Goal: Task Accomplishment & Management: Complete application form

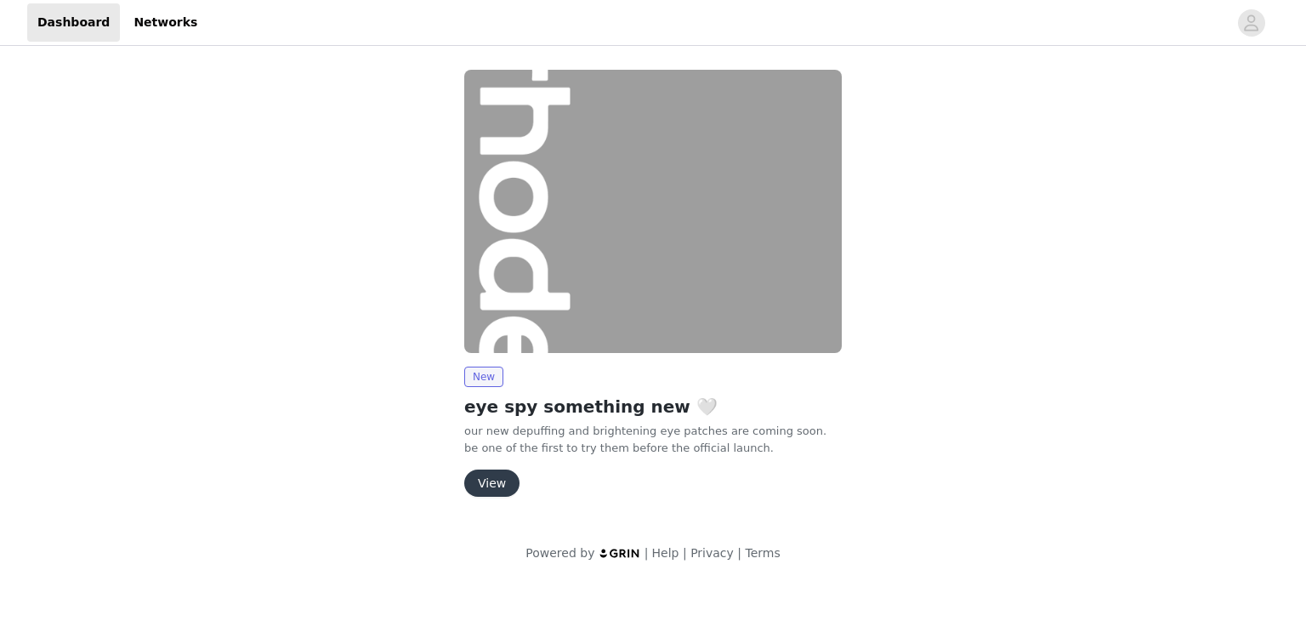
click at [483, 474] on button "View" at bounding box center [491, 483] width 55 height 27
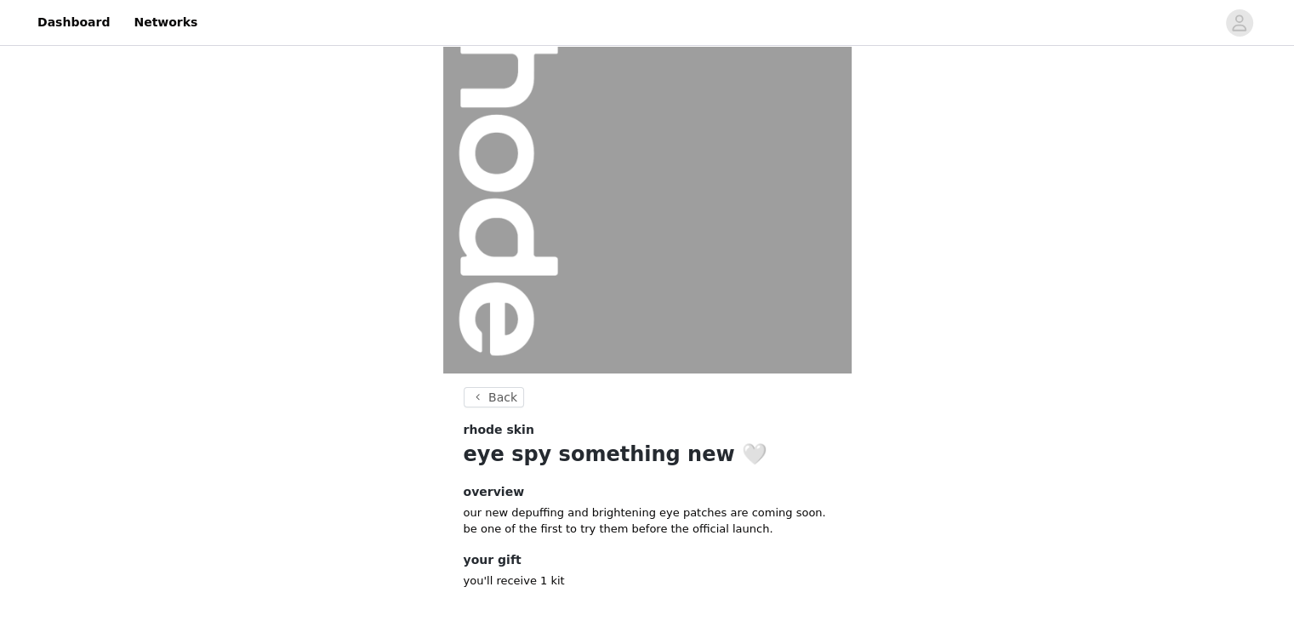
scroll to position [168, 0]
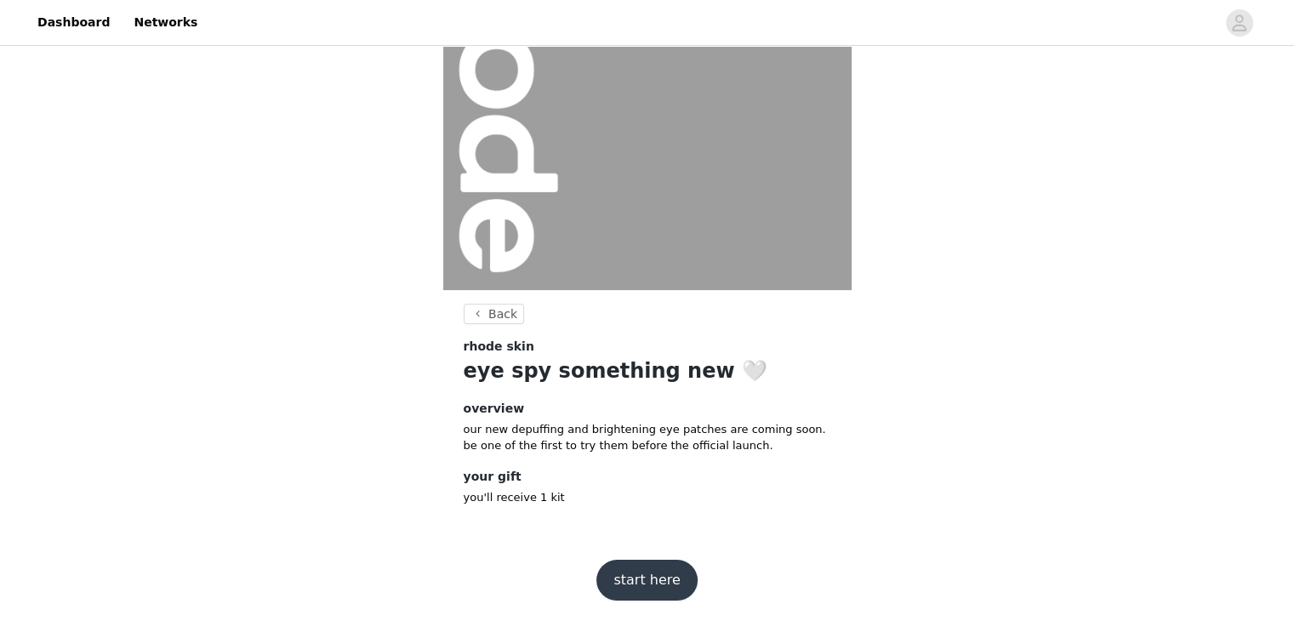
click at [659, 572] on button "start here" at bounding box center [646, 580] width 100 height 41
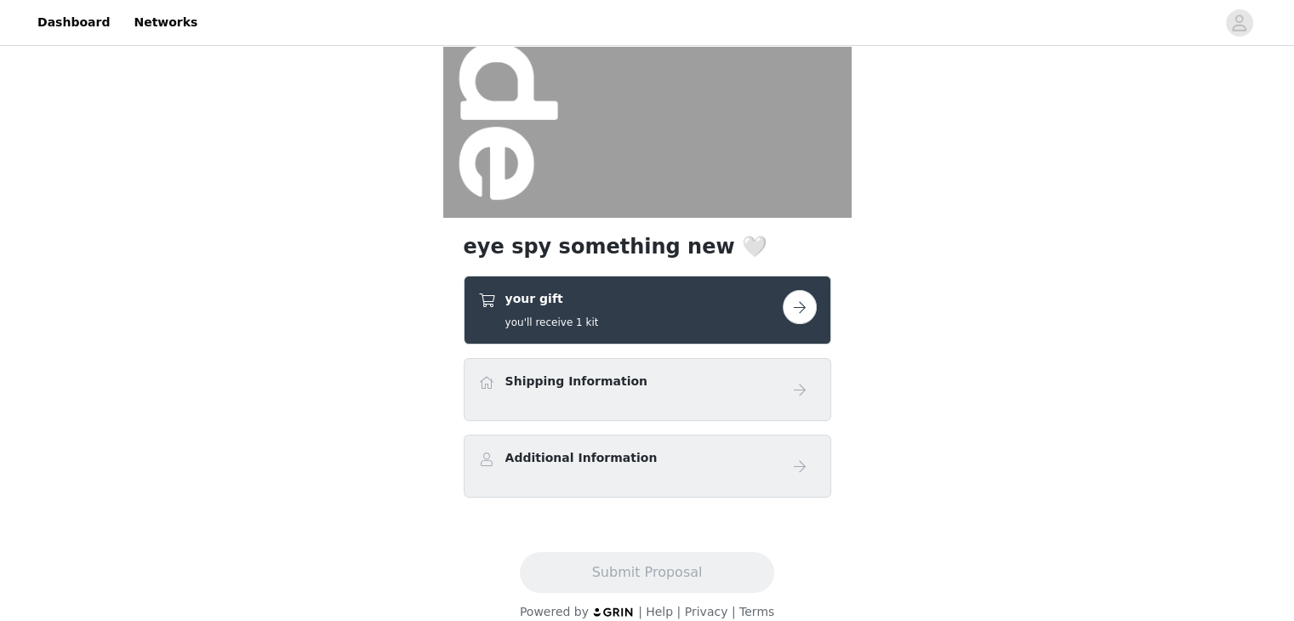
scroll to position [259, 0]
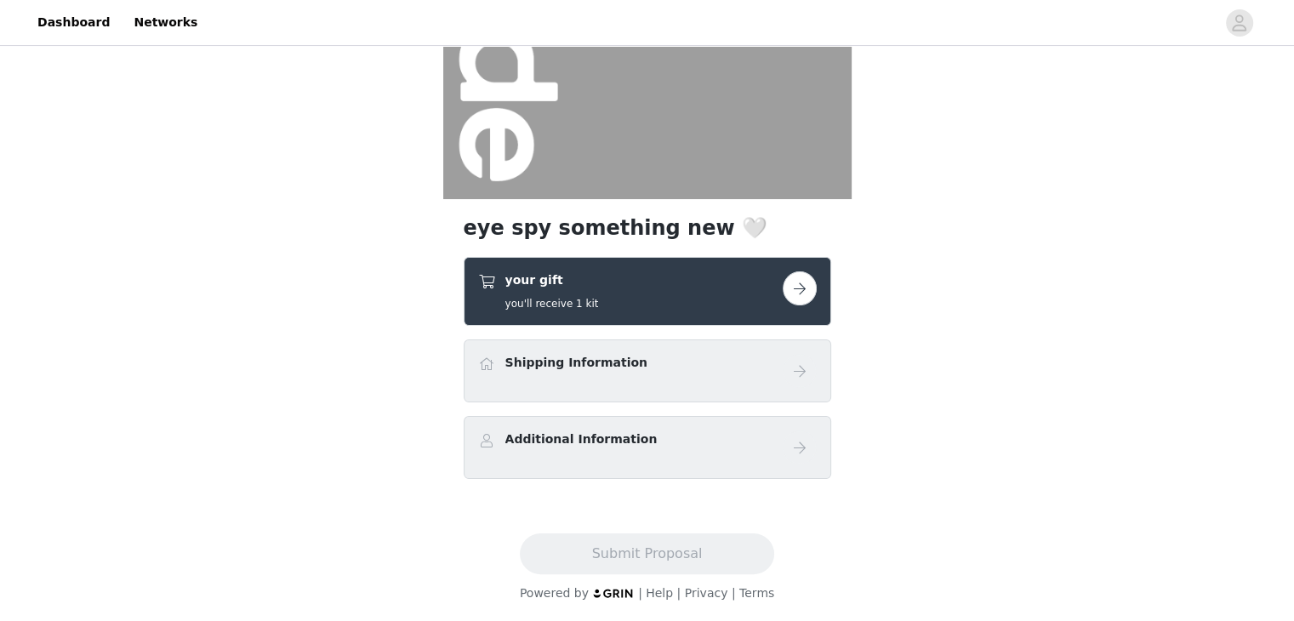
click at [797, 290] on button "button" at bounding box center [800, 288] width 34 height 34
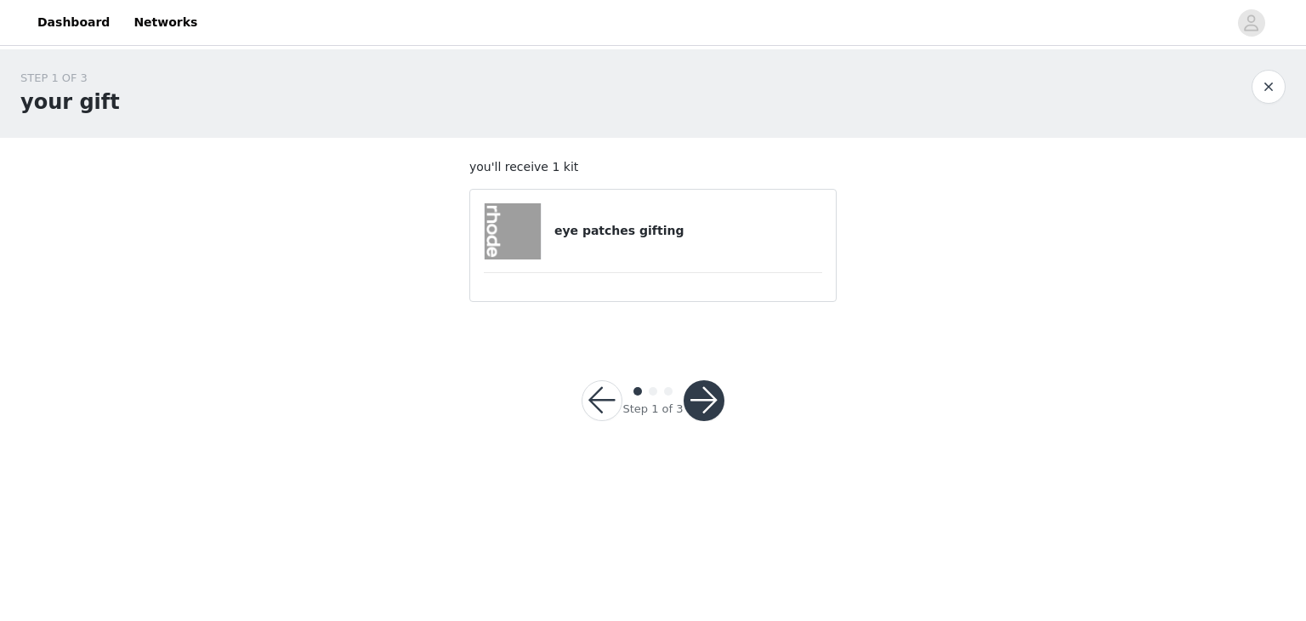
click at [705, 395] on button "button" at bounding box center [704, 400] width 41 height 41
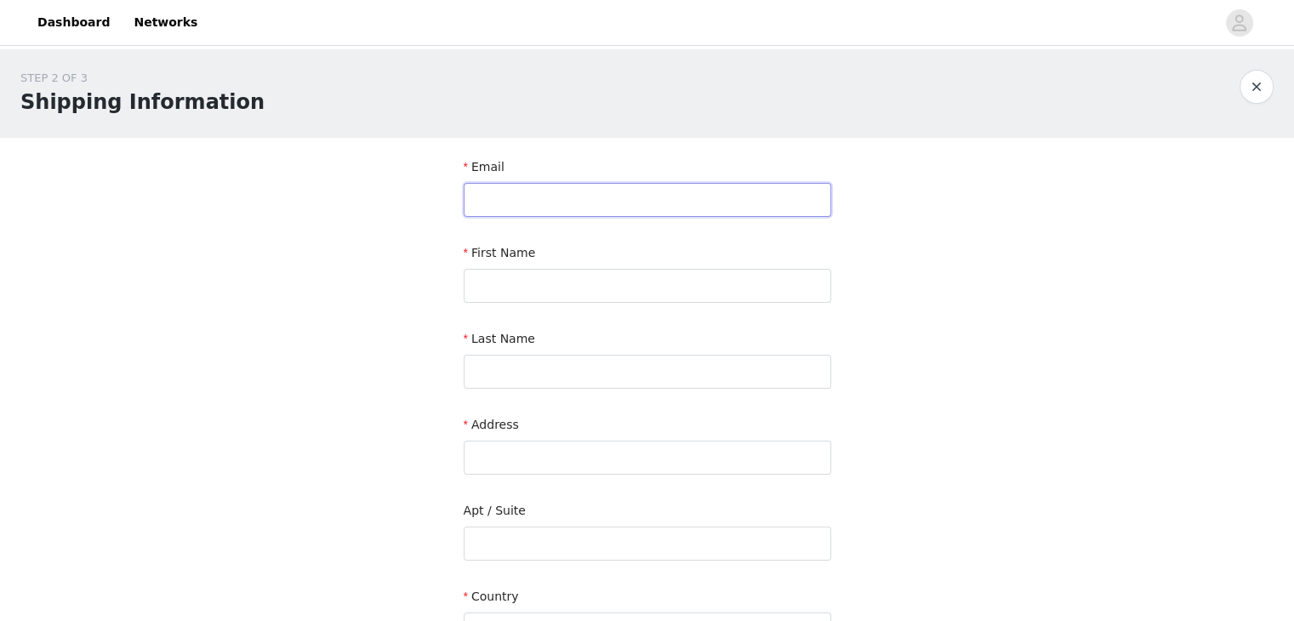
click at [592, 206] on input "text" at bounding box center [647, 200] width 367 height 34
type input "[EMAIL_ADDRESS][DOMAIN_NAME]"
type input "Kenna"
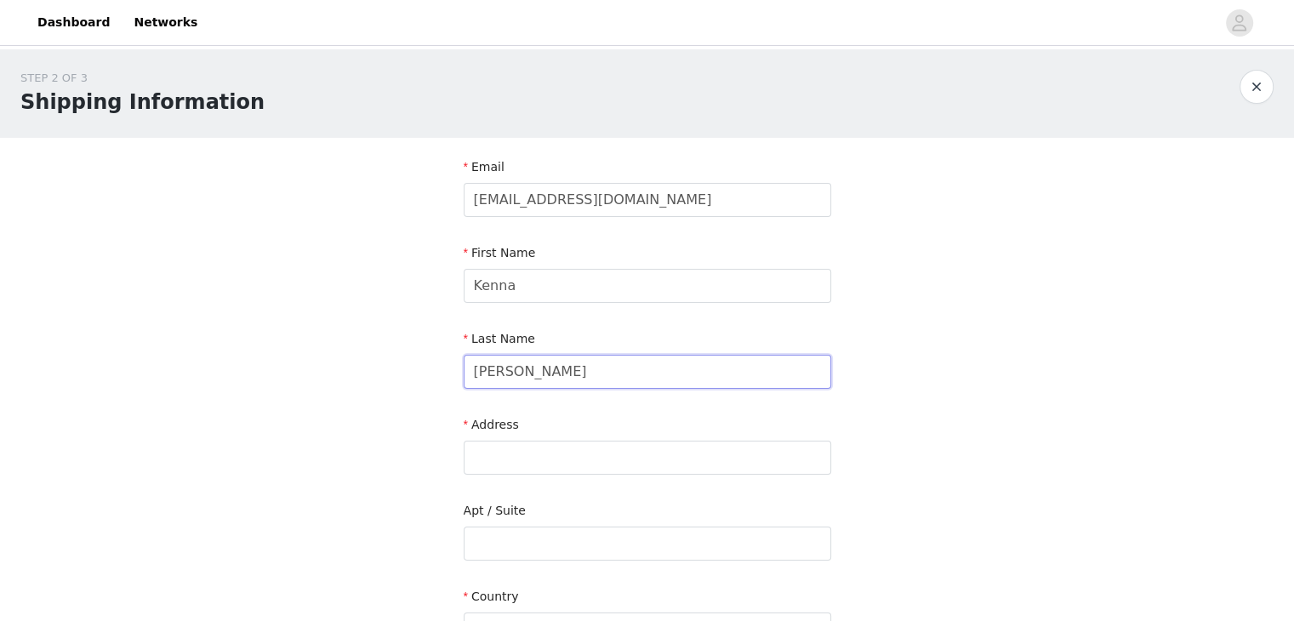
type input "[PERSON_NAME]"
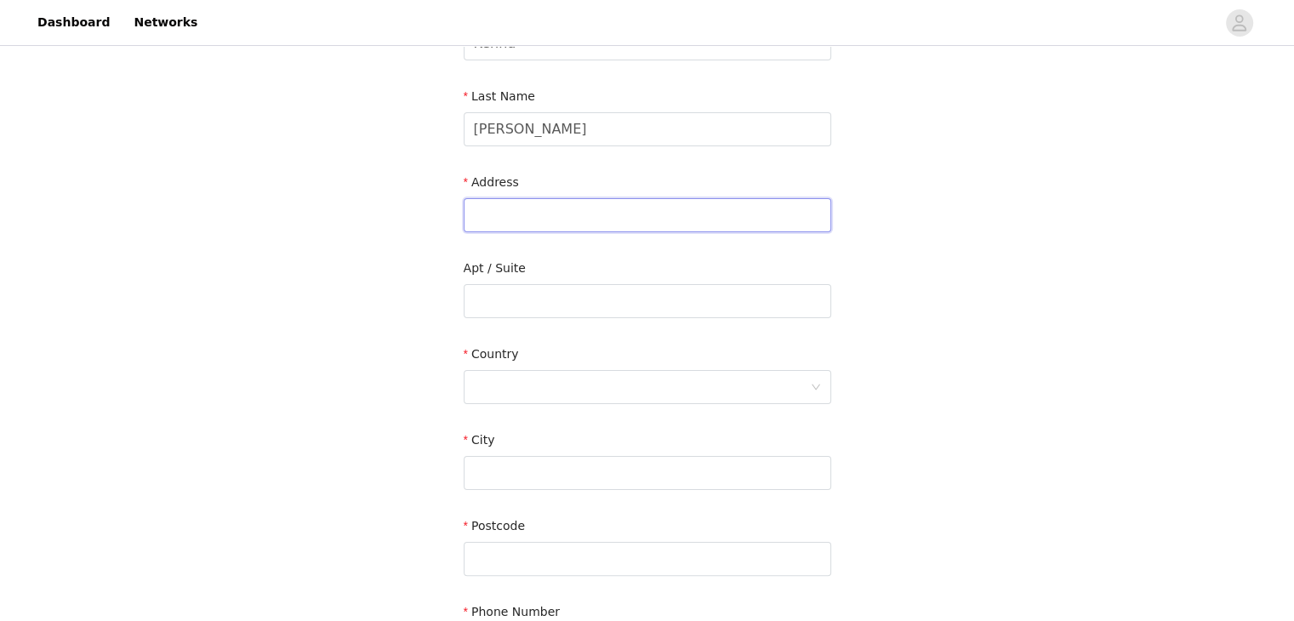
scroll to position [452, 0]
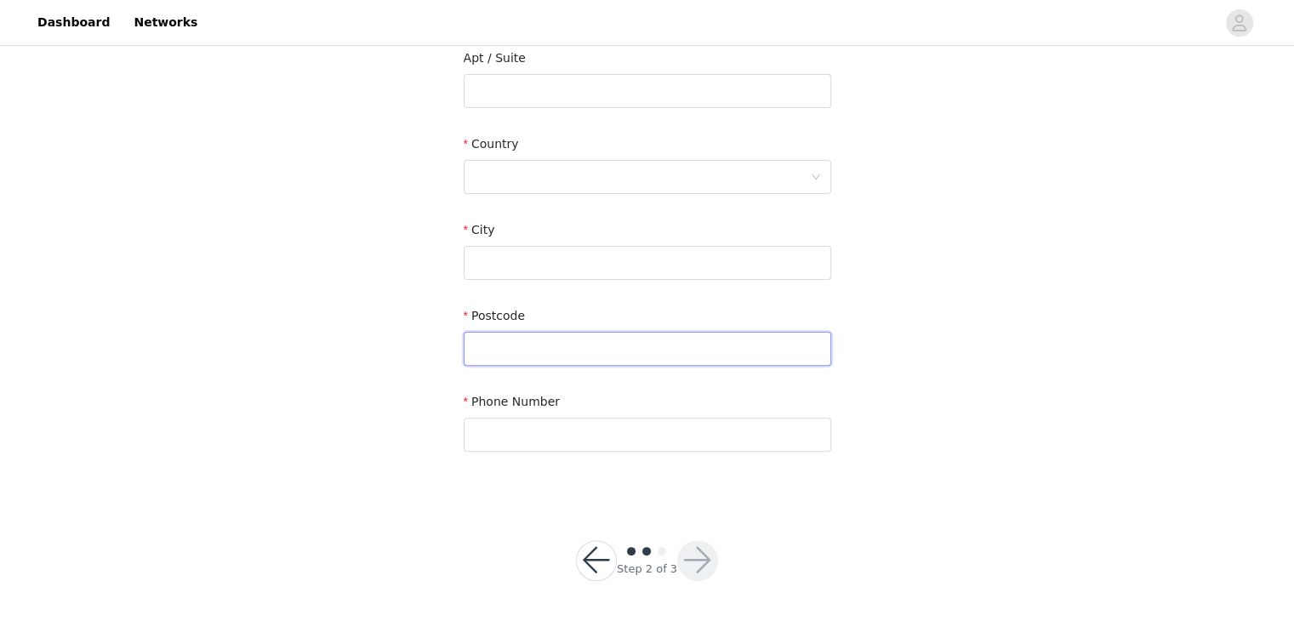
click at [558, 357] on input "text" at bounding box center [647, 349] width 367 height 34
paste input "L7J2L8"
type input "L7J2L8"
click at [535, 263] on input "text" at bounding box center [647, 263] width 367 height 34
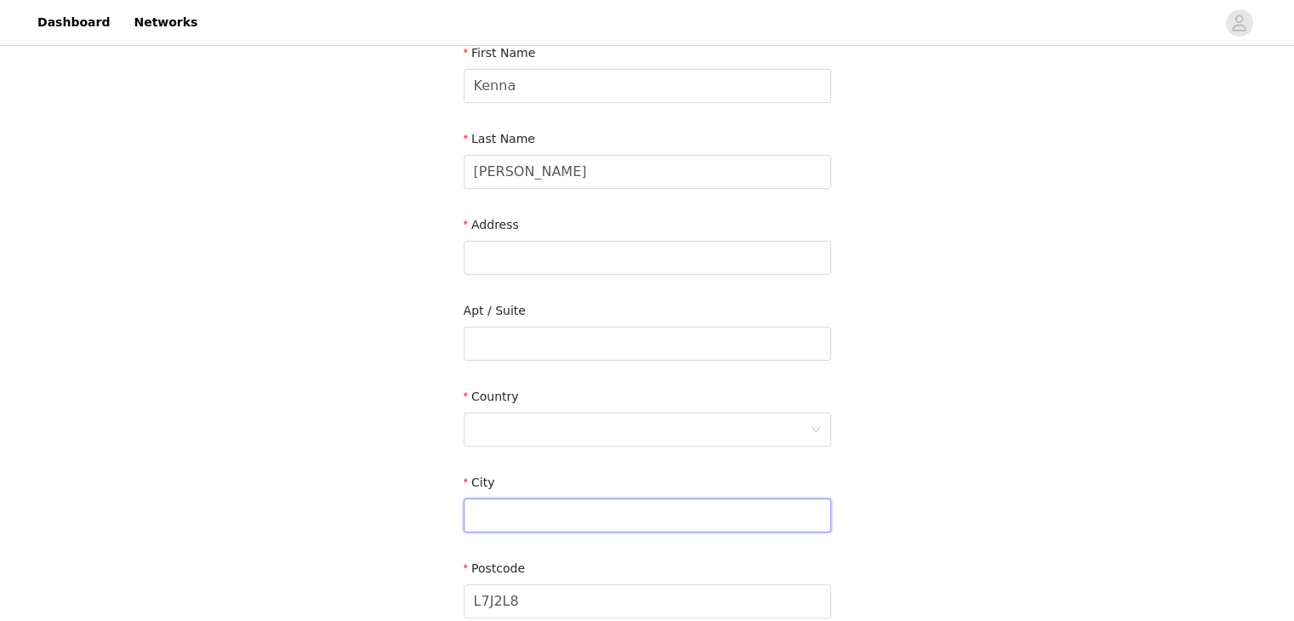
scroll to position [197, 0]
drag, startPoint x: 524, startPoint y: 440, endPoint x: 522, endPoint y: 430, distance: 9.5
click at [522, 440] on div at bounding box center [642, 432] width 336 height 32
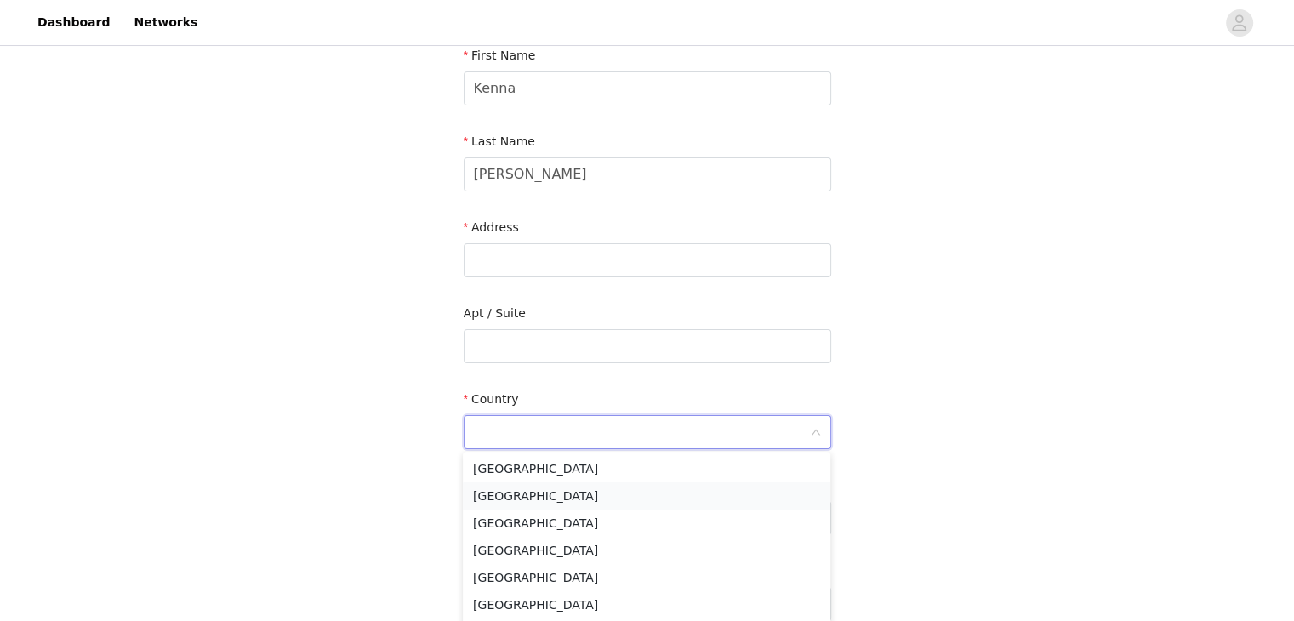
click at [510, 494] on li "Canada" at bounding box center [646, 495] width 367 height 27
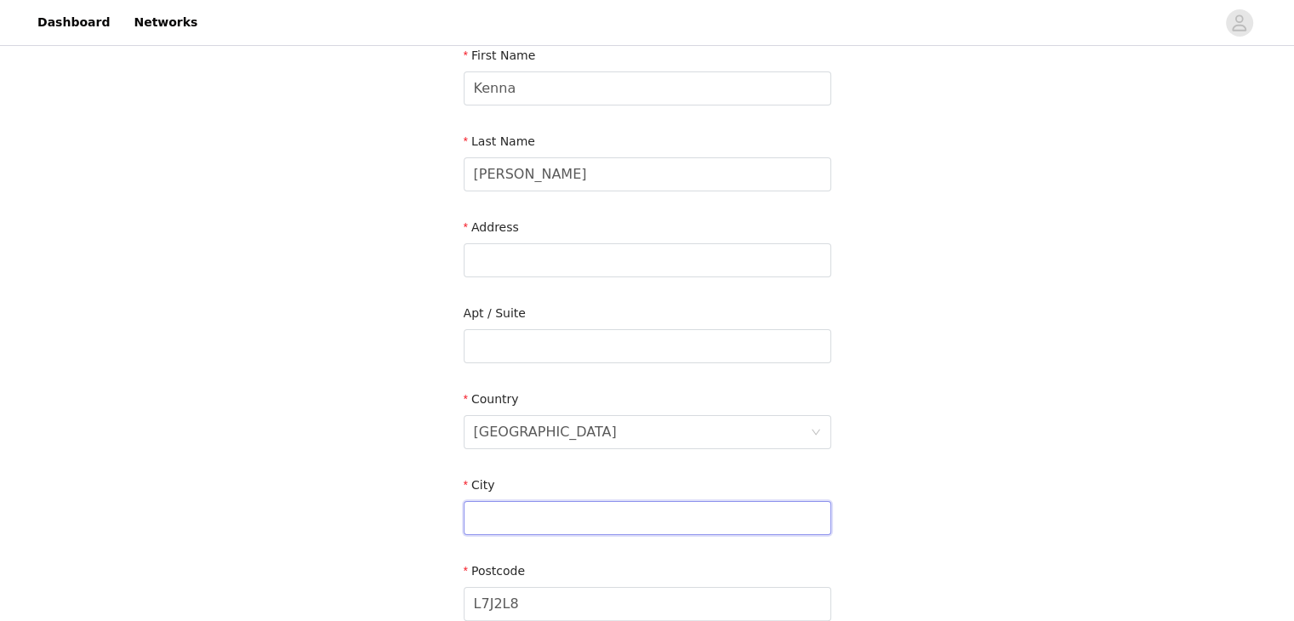
click at [513, 512] on input "text" at bounding box center [647, 518] width 367 height 34
paste input "Ontario"
click at [418, 494] on div "STEP 2 OF 3 Shipping Information Email hello@kennawhitnell.com First Name Kenna…" at bounding box center [647, 346] width 1294 height 988
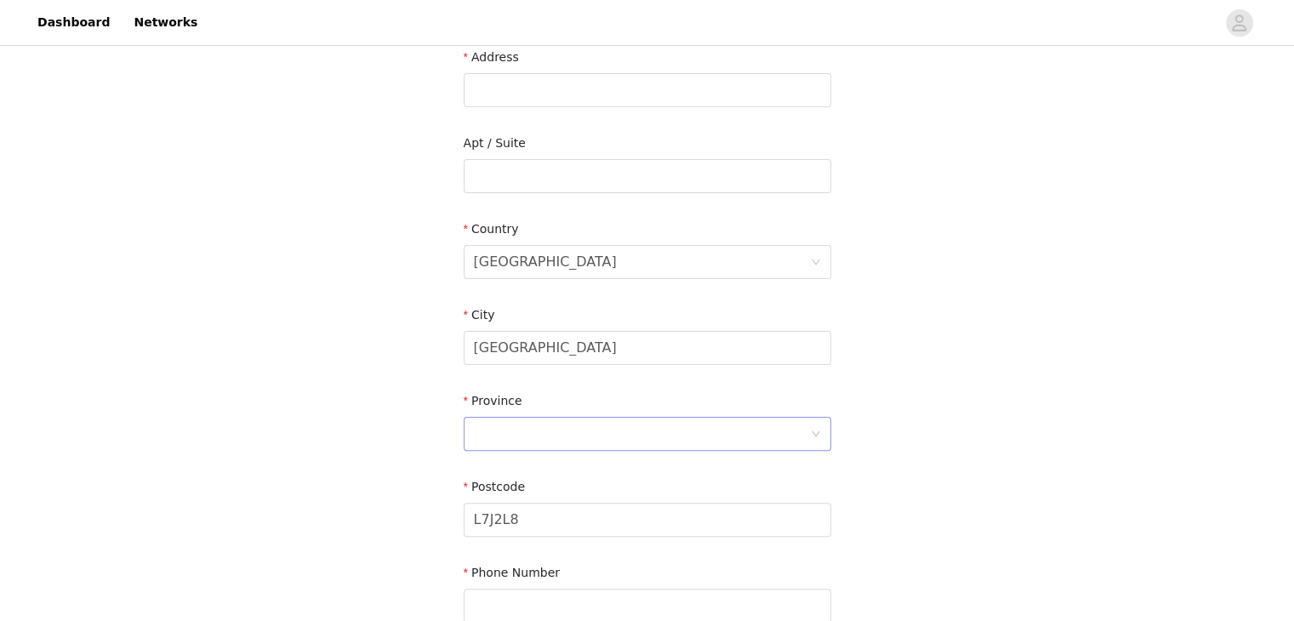
click at [517, 426] on div at bounding box center [642, 434] width 336 height 32
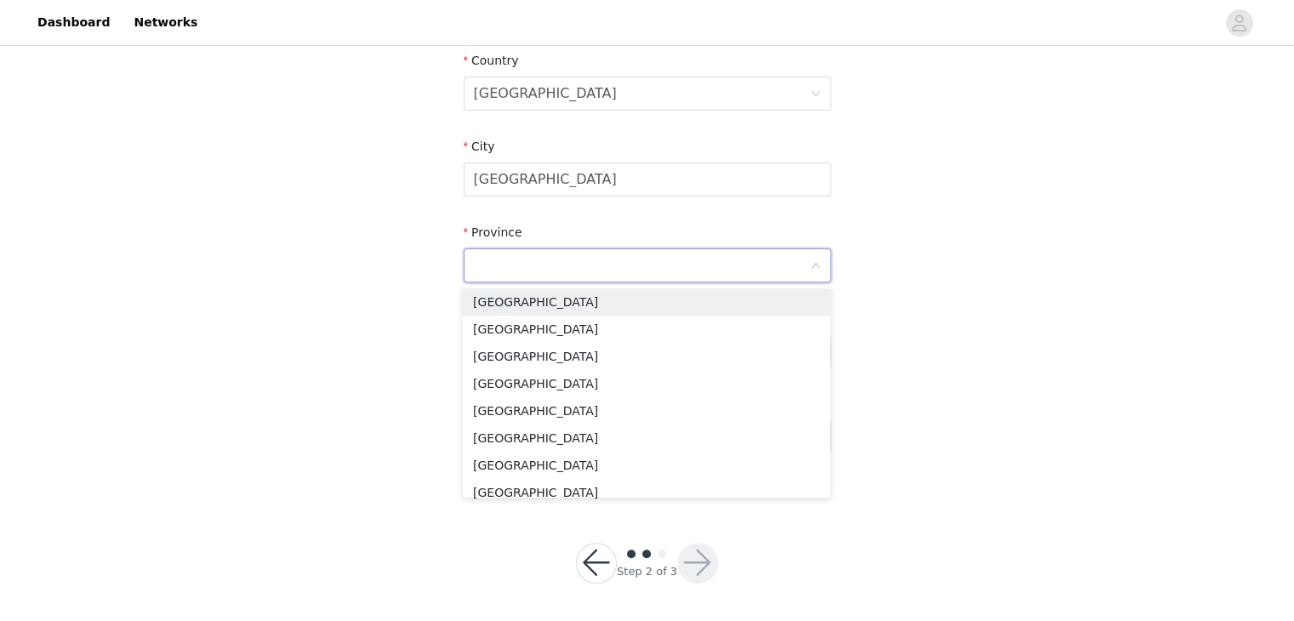
scroll to position [538, 0]
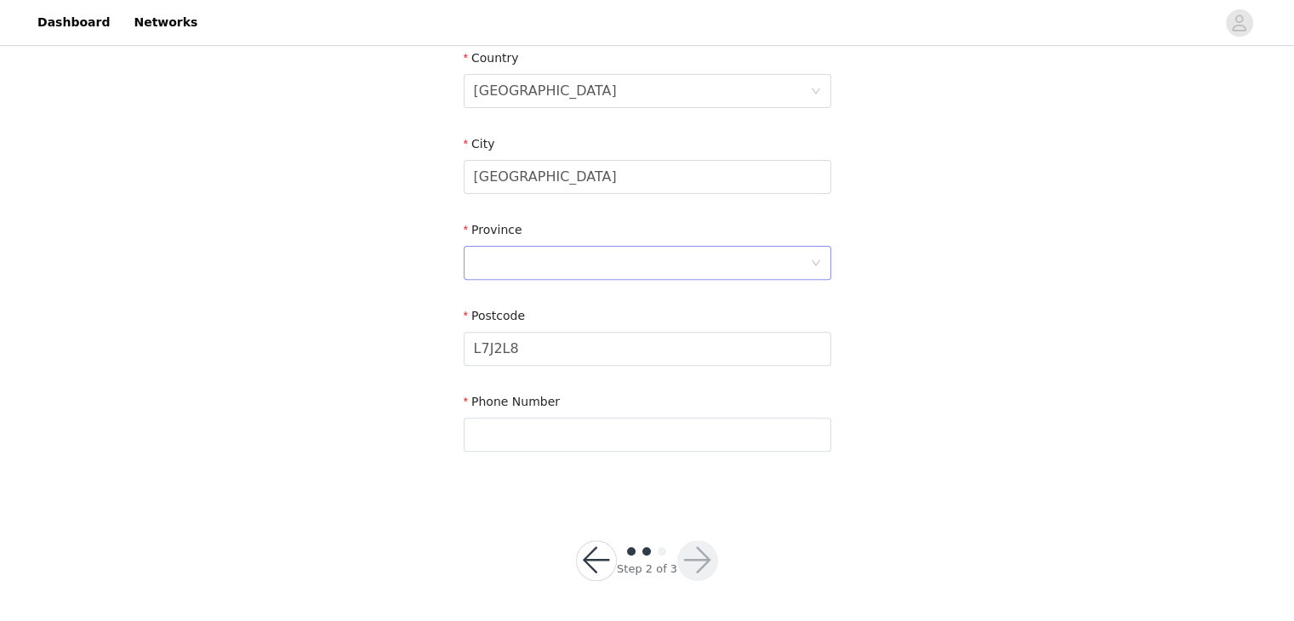
click at [562, 257] on div at bounding box center [642, 263] width 336 height 32
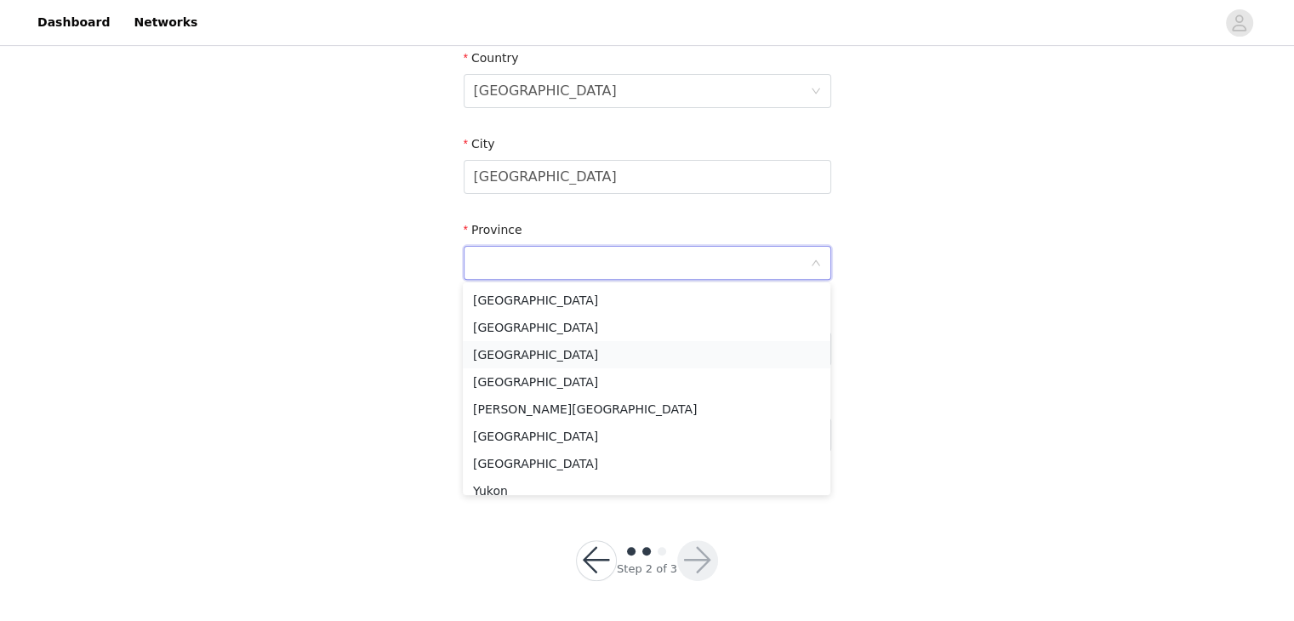
scroll to position [147, 0]
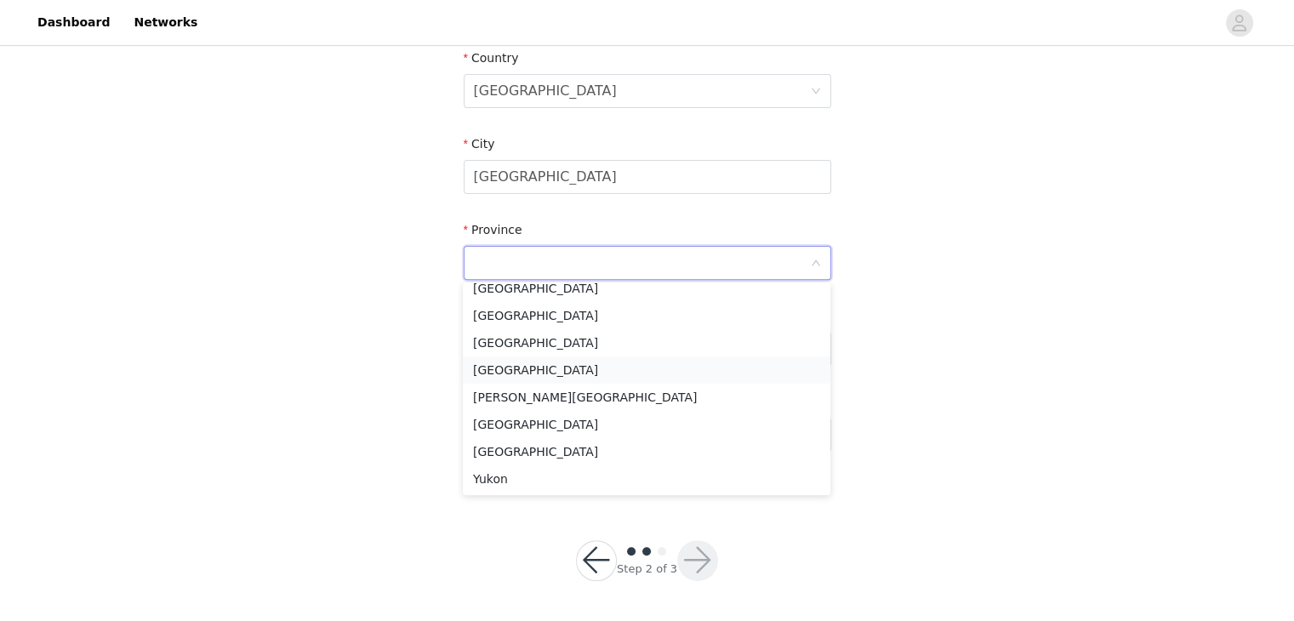
click at [543, 373] on li "Ontario" at bounding box center [646, 369] width 367 height 27
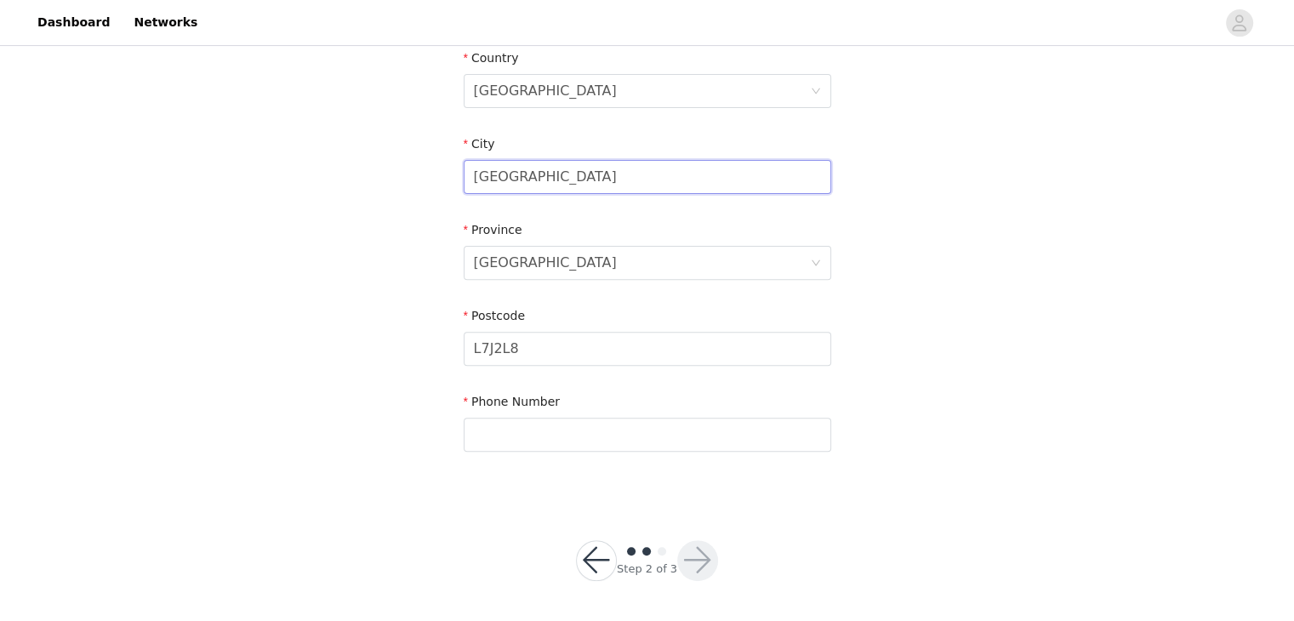
click at [544, 177] on input "Ontario" at bounding box center [647, 177] width 367 height 34
drag, startPoint x: 543, startPoint y: 178, endPoint x: 325, endPoint y: 191, distance: 218.2
click at [325, 191] on div "STEP 2 OF 3 Shipping Information Email hello@kennawhitnell.com First Name Kenna…" at bounding box center [647, 5] width 1294 height 988
type input "Erin"
click at [331, 304] on div "STEP 2 OF 3 Shipping Information Email hello@kennawhitnell.com First Name Kenna…" at bounding box center [647, 5] width 1294 height 988
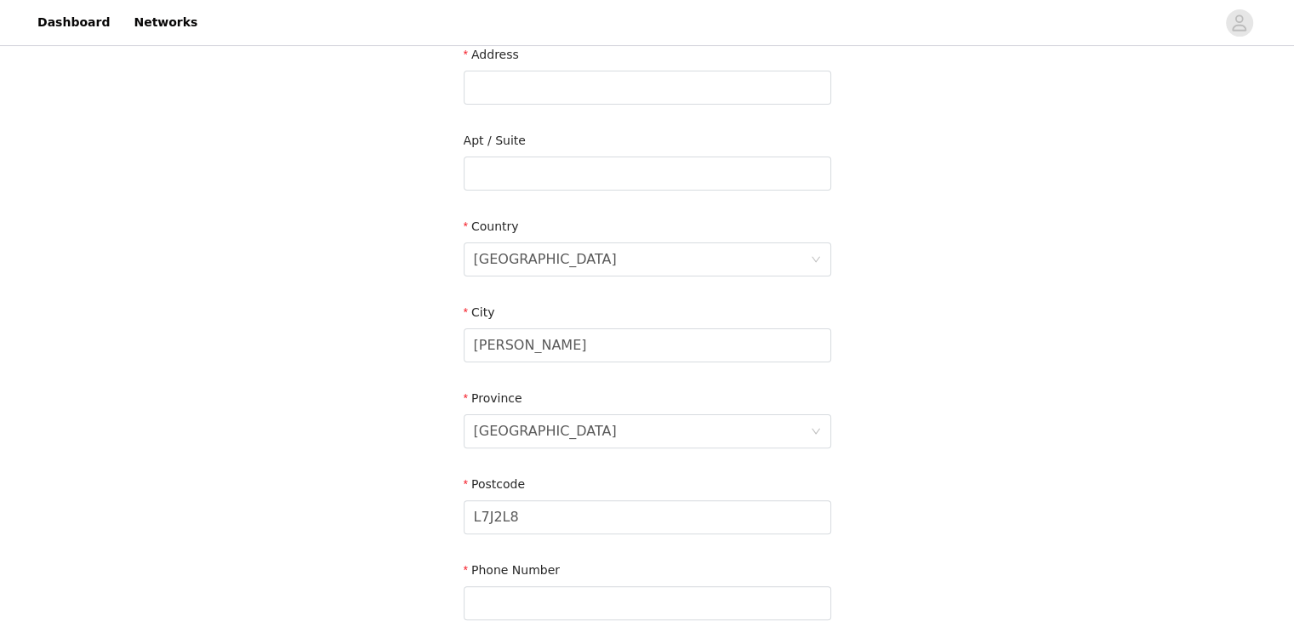
scroll to position [283, 0]
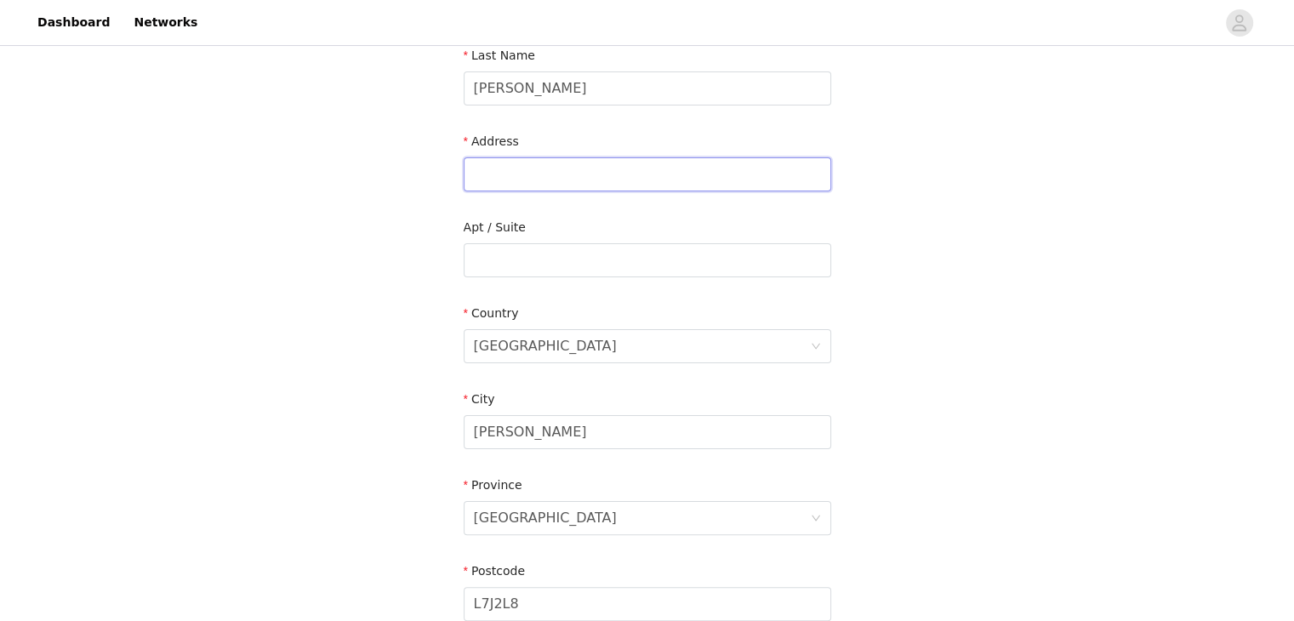
click at [521, 177] on input "text" at bounding box center [647, 174] width 367 height 34
paste input "4962 THIRD LINE W"
type input "4962 THIRD LINE W"
click at [409, 295] on div "STEP 2 OF 3 Shipping Information Email hello@kennawhitnell.com First Name Kenna…" at bounding box center [647, 260] width 1294 height 988
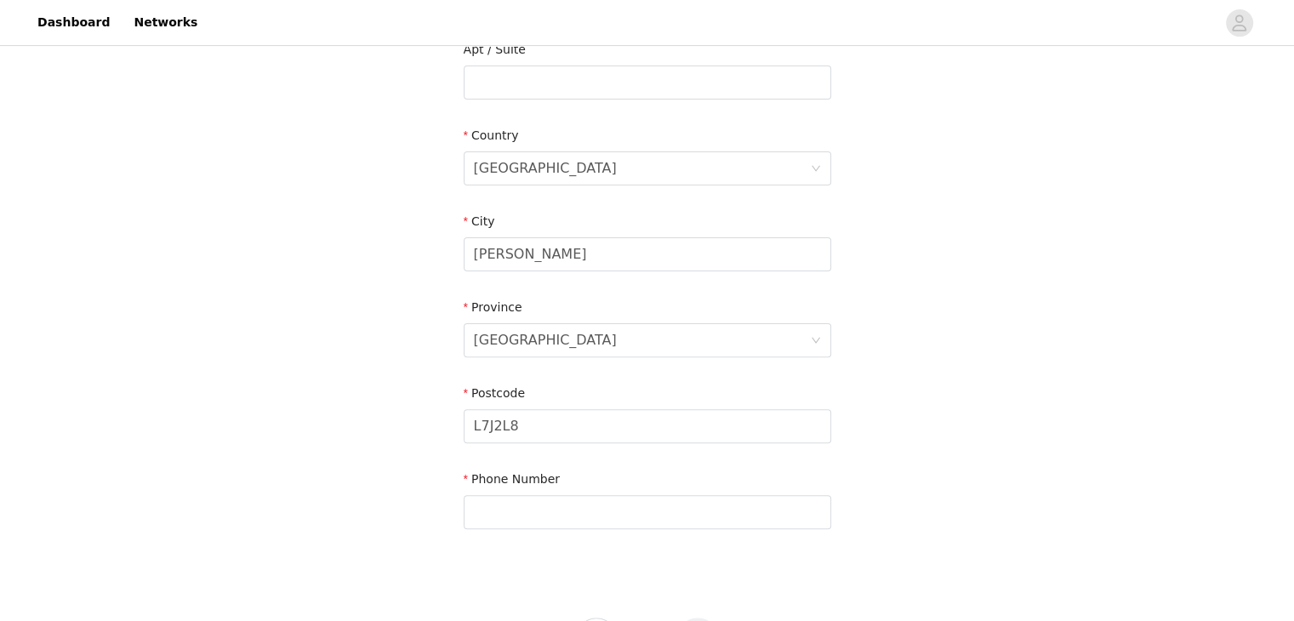
scroll to position [538, 0]
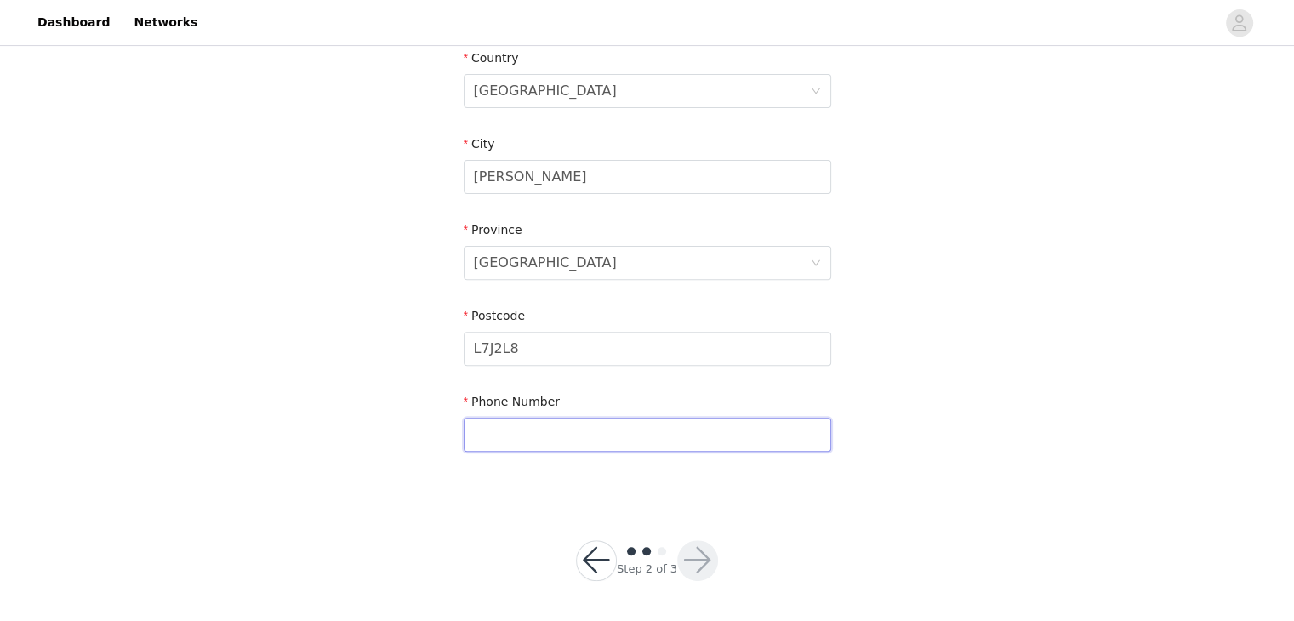
click at [521, 434] on input "text" at bounding box center [647, 435] width 367 height 34
paste input "+14167215633"
type input "+14167215633"
click at [944, 358] on div "STEP 2 OF 3 Shipping Information Email hello@kennawhitnell.com First Name Kenna…" at bounding box center [647, 5] width 1294 height 988
click at [703, 549] on button "button" at bounding box center [697, 560] width 41 height 41
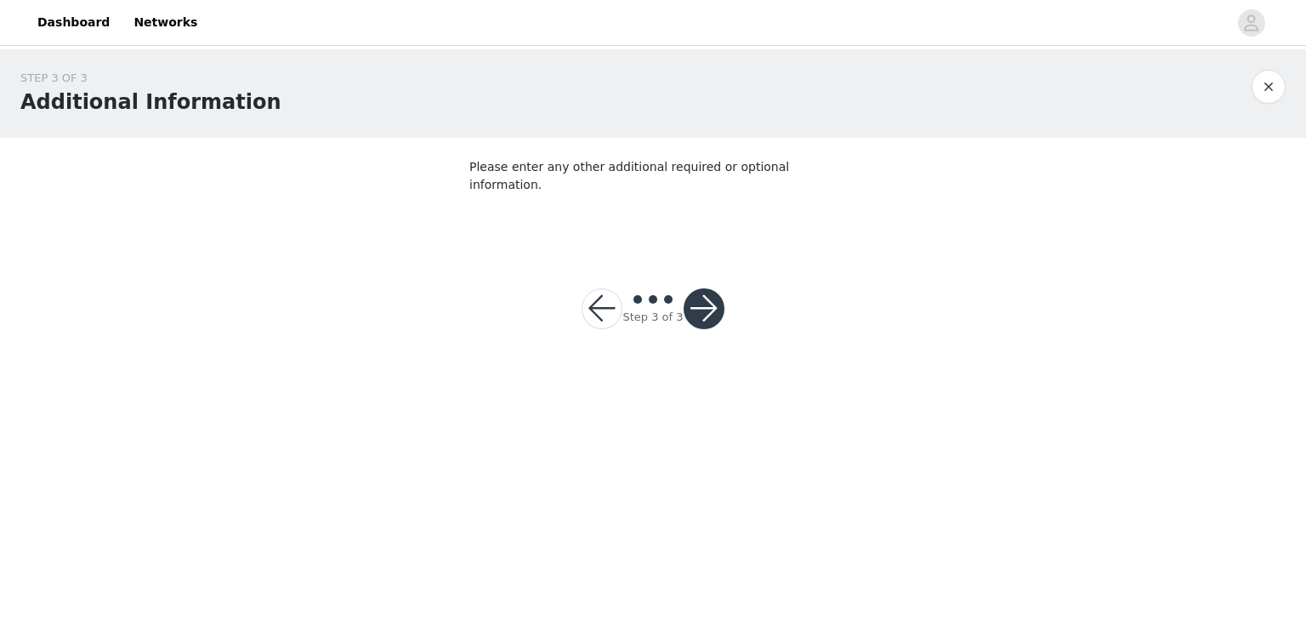
click at [714, 288] on button "button" at bounding box center [704, 308] width 41 height 41
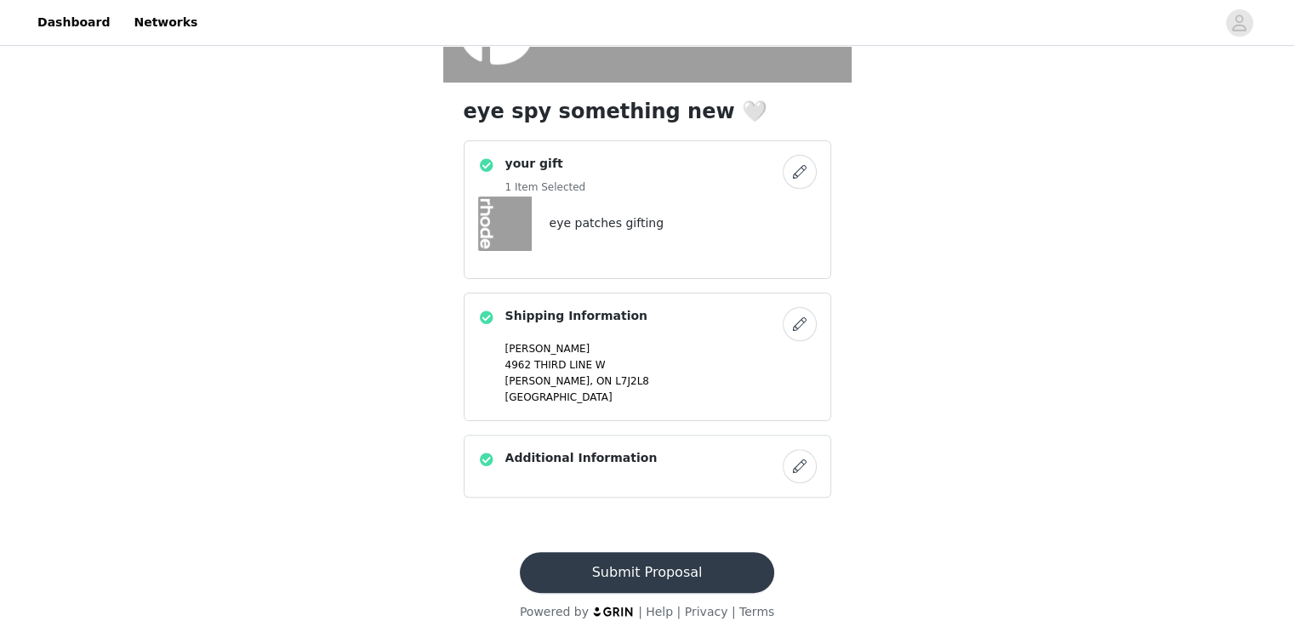
scroll to position [395, 0]
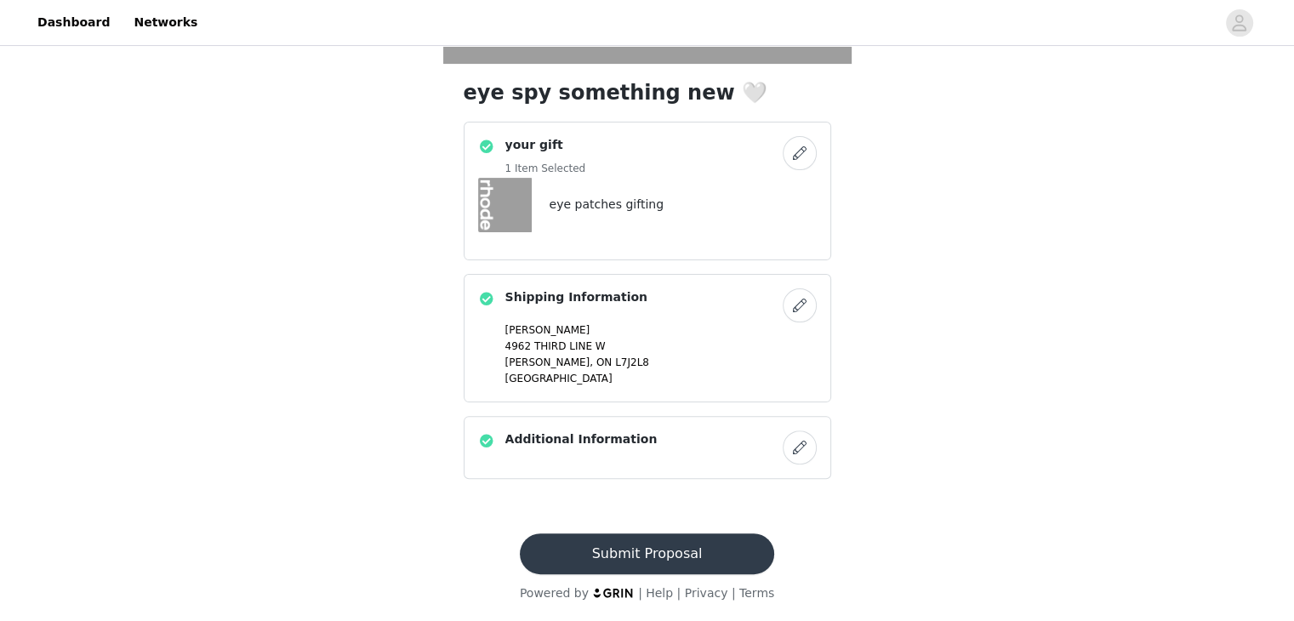
click at [800, 445] on button "button" at bounding box center [800, 447] width 34 height 34
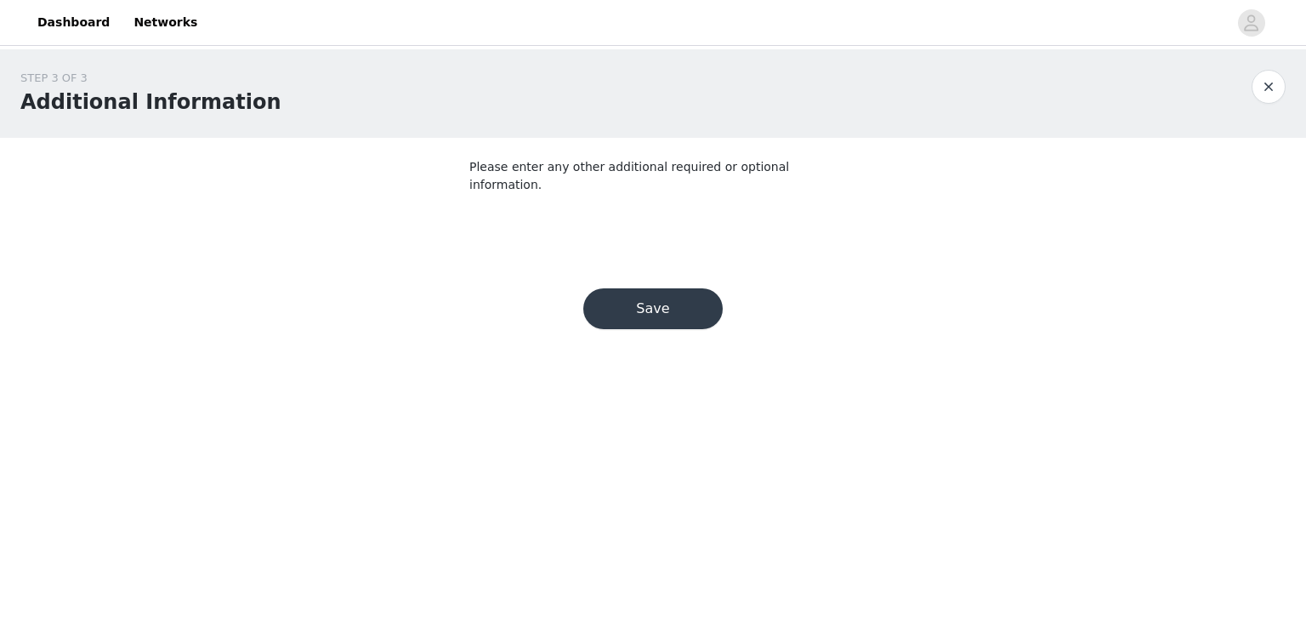
click at [650, 288] on button "Save" at bounding box center [652, 308] width 139 height 41
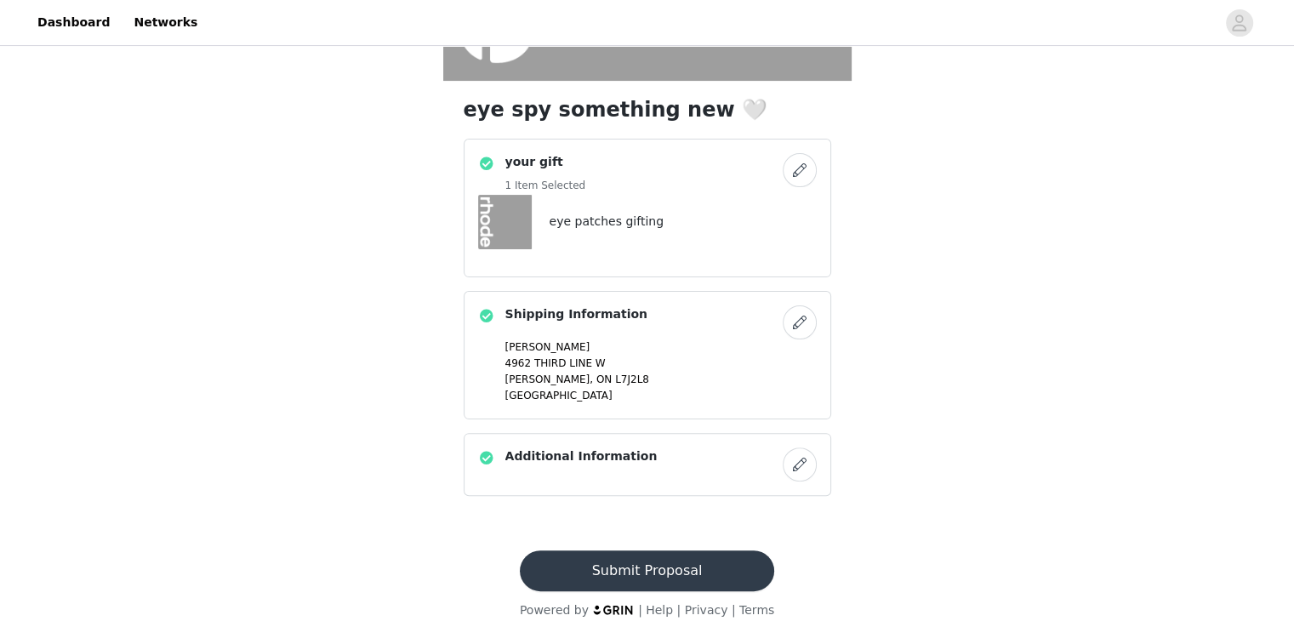
scroll to position [395, 0]
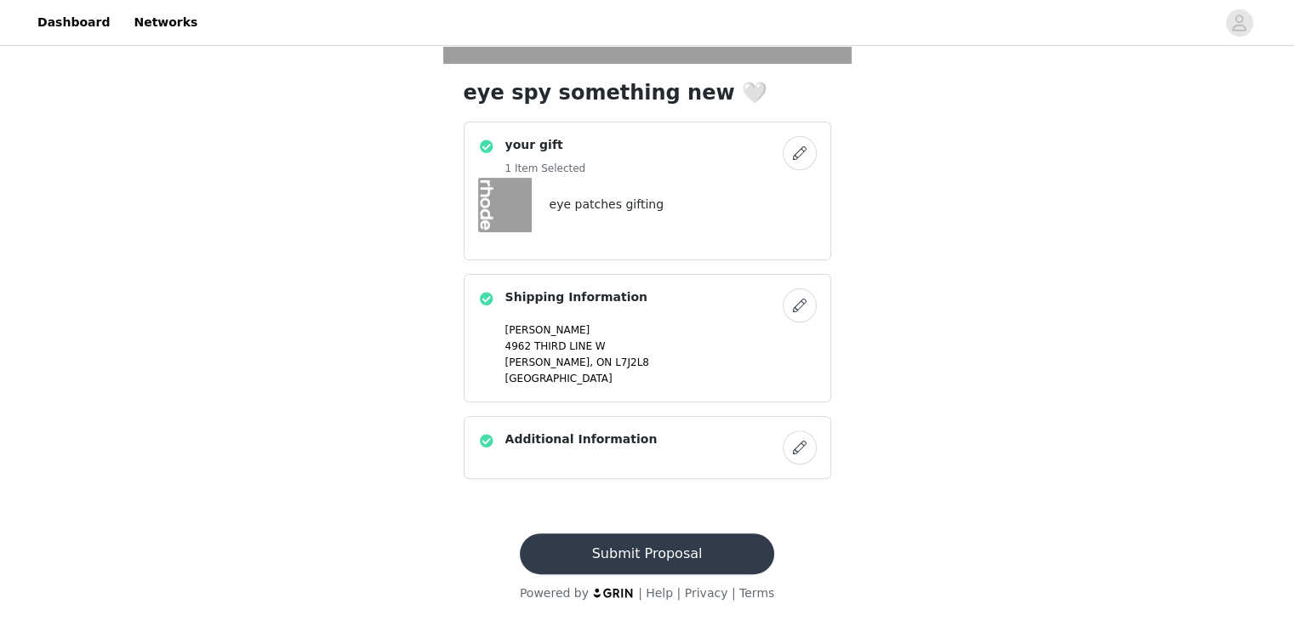
click at [663, 549] on button "Submit Proposal" at bounding box center [647, 553] width 254 height 41
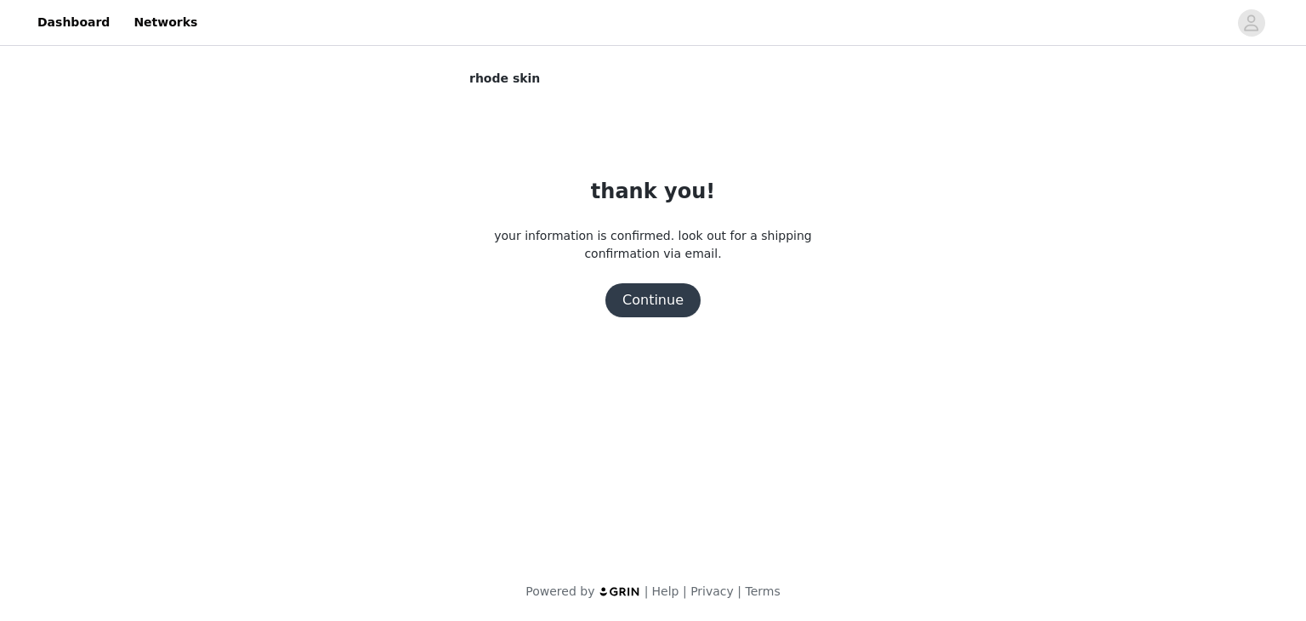
drag, startPoint x: 646, startPoint y: 314, endPoint x: 645, endPoint y: 305, distance: 8.7
click at [646, 314] on button "Continue" at bounding box center [653, 300] width 95 height 34
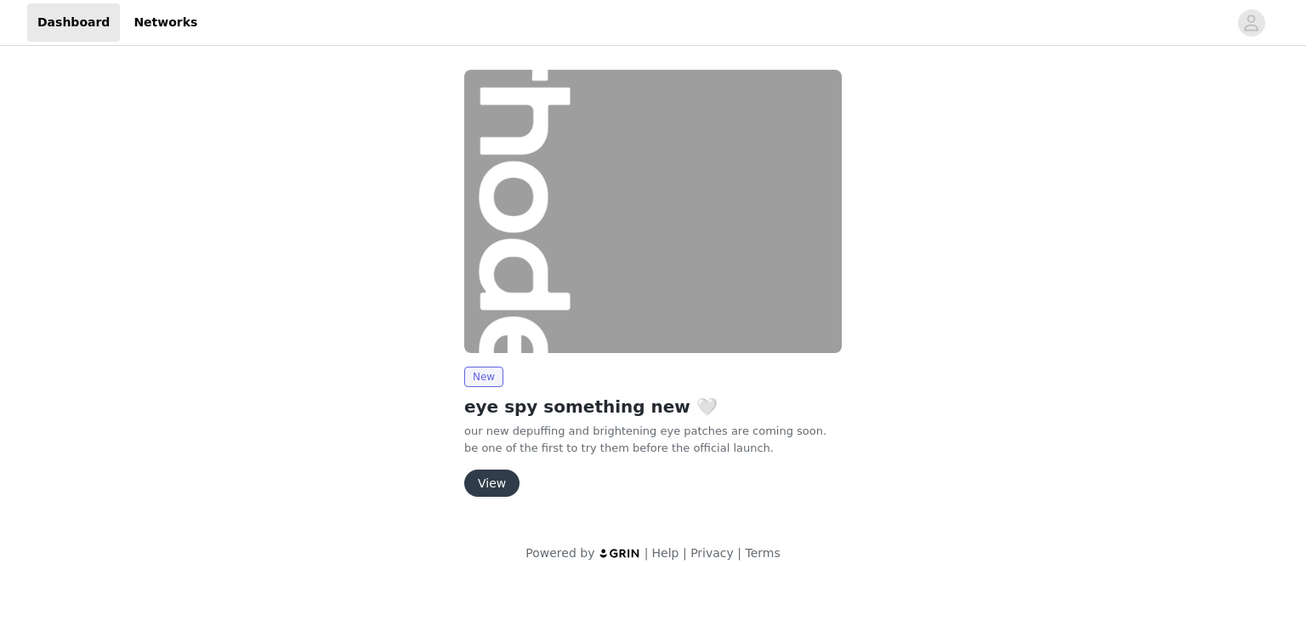
click at [584, 278] on img at bounding box center [653, 211] width 378 height 283
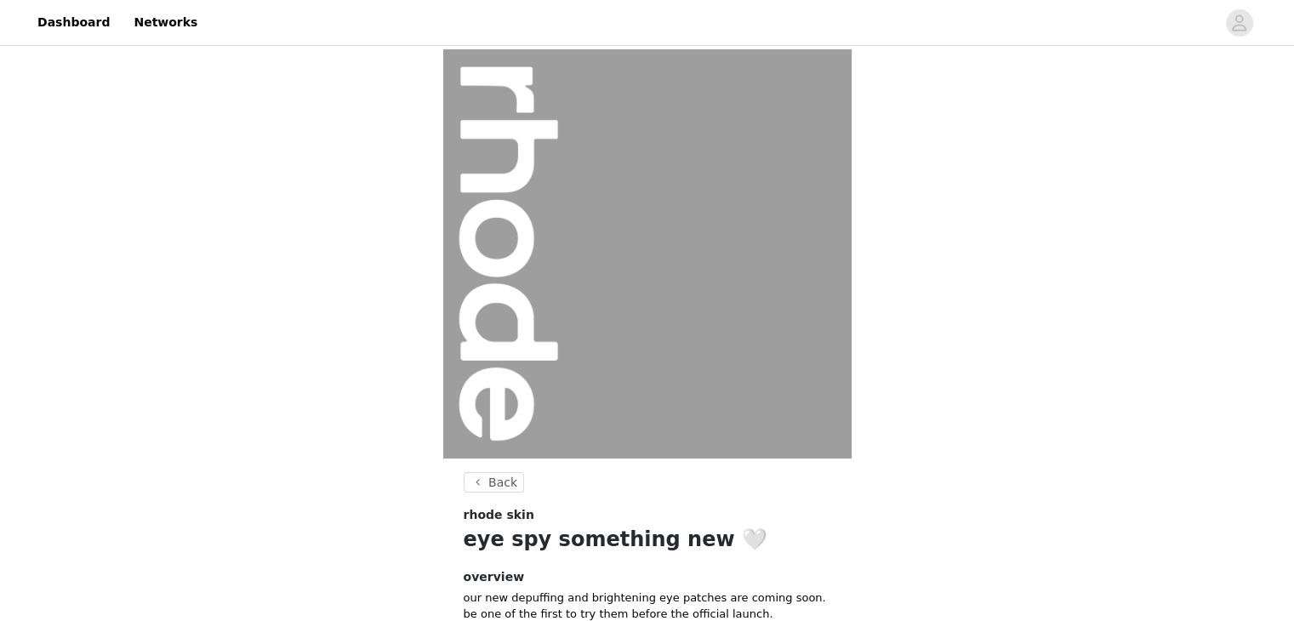
click at [553, 296] on img at bounding box center [647, 253] width 408 height 409
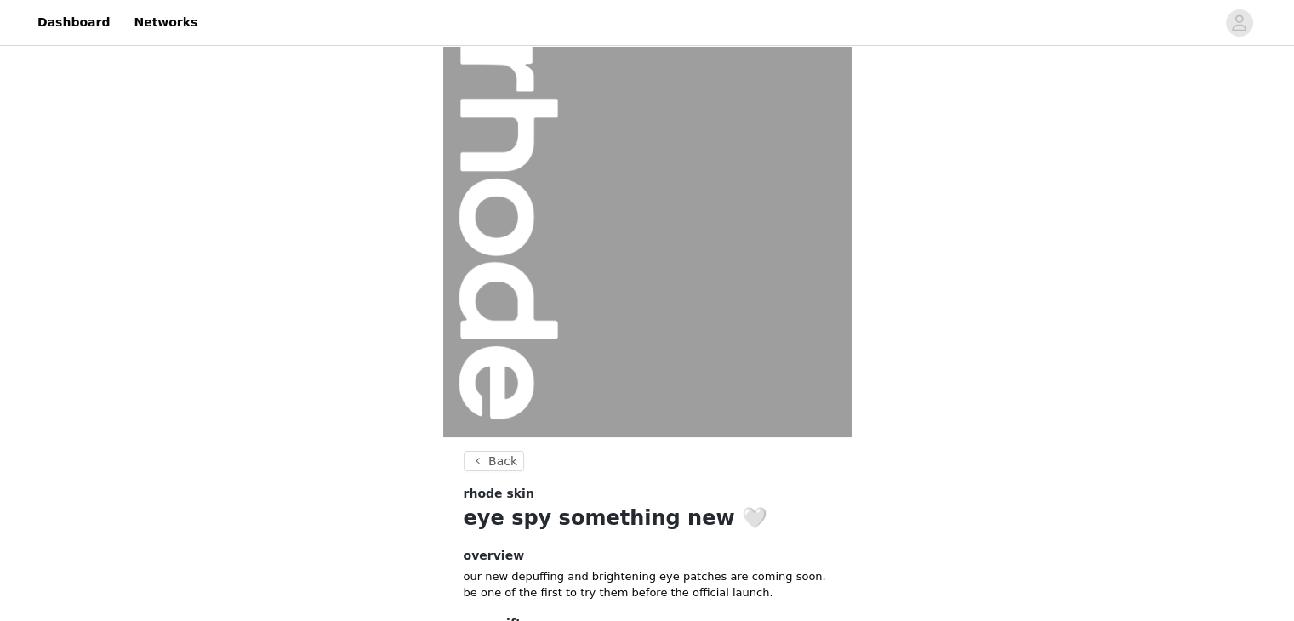
scroll to position [168, 0]
